Goal: Information Seeking & Learning: Learn about a topic

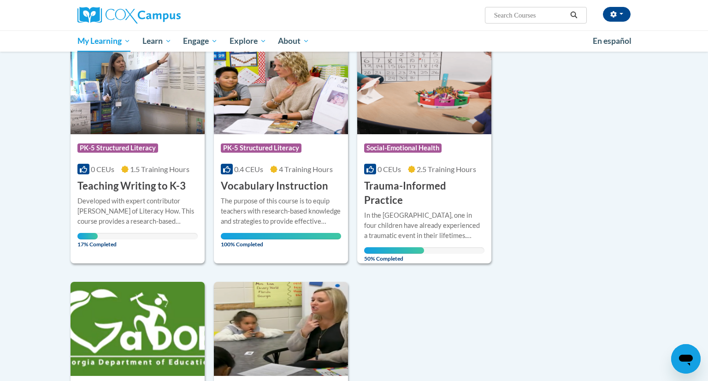
scroll to position [125, 0]
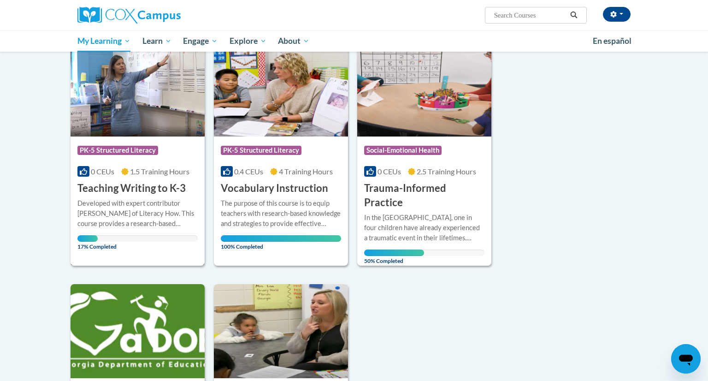
click at [153, 129] on img at bounding box center [138, 89] width 134 height 94
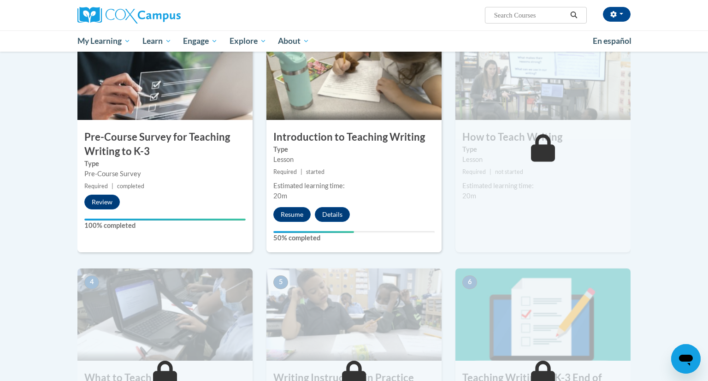
scroll to position [212, 0]
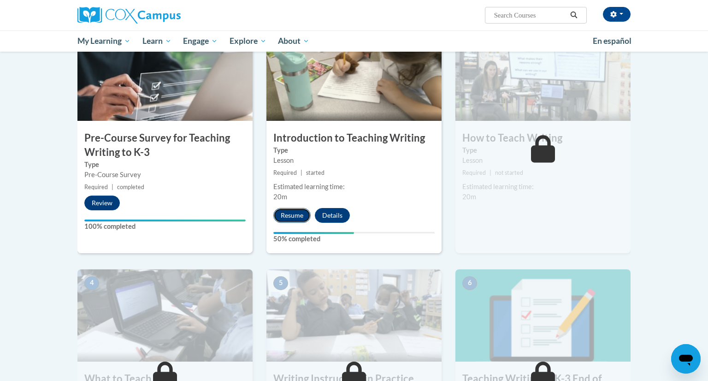
click at [295, 214] on button "Resume" at bounding box center [291, 215] width 37 height 15
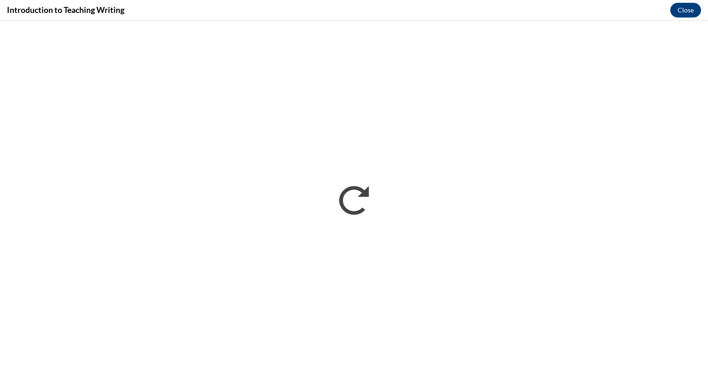
scroll to position [0, 0]
